Goal: Use online tool/utility: Utilize a website feature to perform a specific function

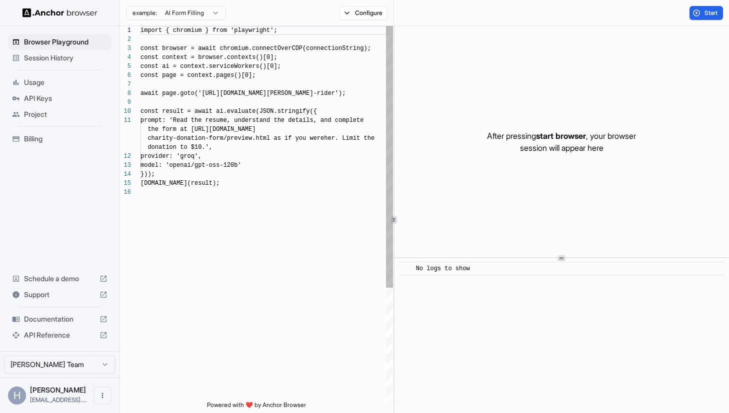
scroll to position [90, 0]
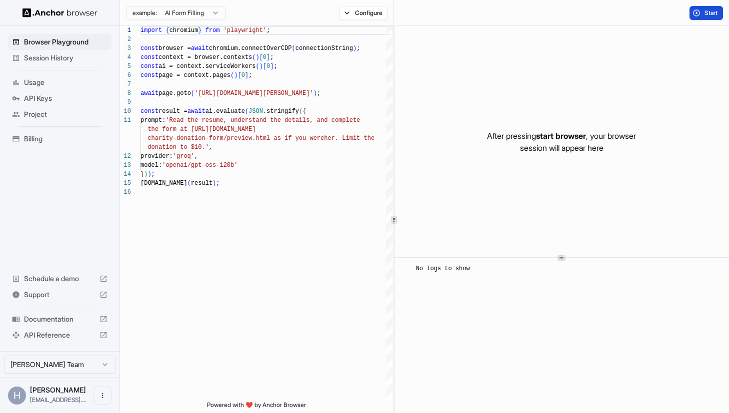
click at [699, 11] on button "Start" at bounding box center [705, 13] width 33 height 14
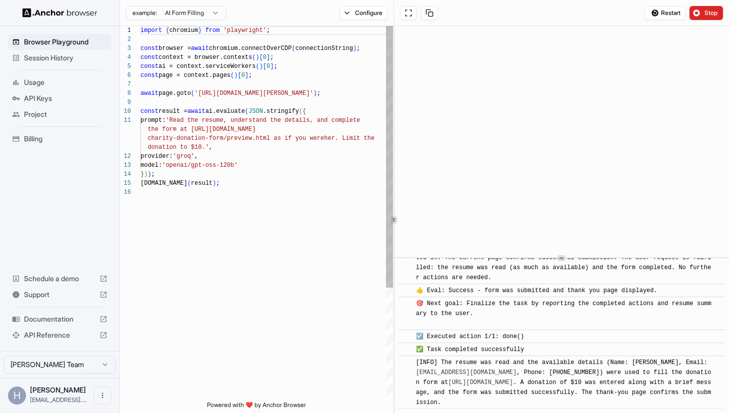
scroll to position [465, 0]
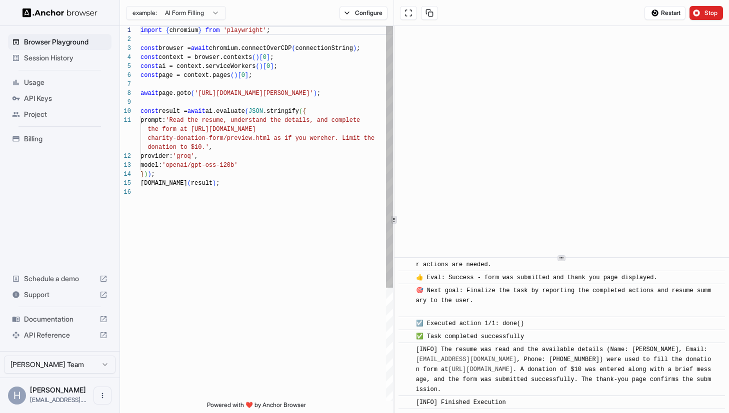
type textarea "**********"
drag, startPoint x: 245, startPoint y: 164, endPoint x: 203, endPoint y: 164, distance: 42.0
click at [203, 164] on div "import { chromium } from 'playwright' ; const browser = await chromium.connectO…" at bounding box center [266, 294] width 252 height 537
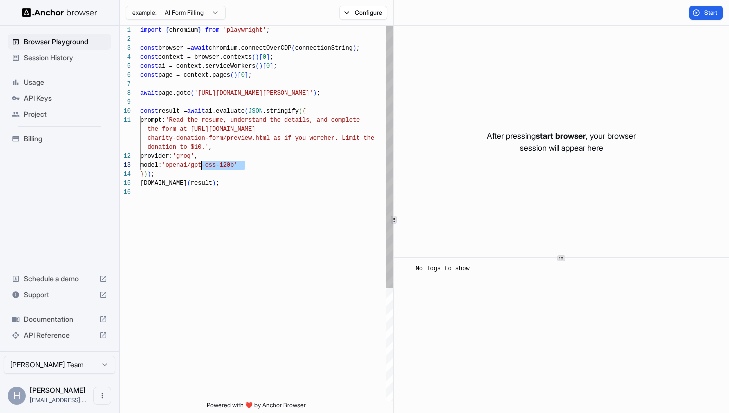
scroll to position [0, 0]
